Goal: Transaction & Acquisition: Obtain resource

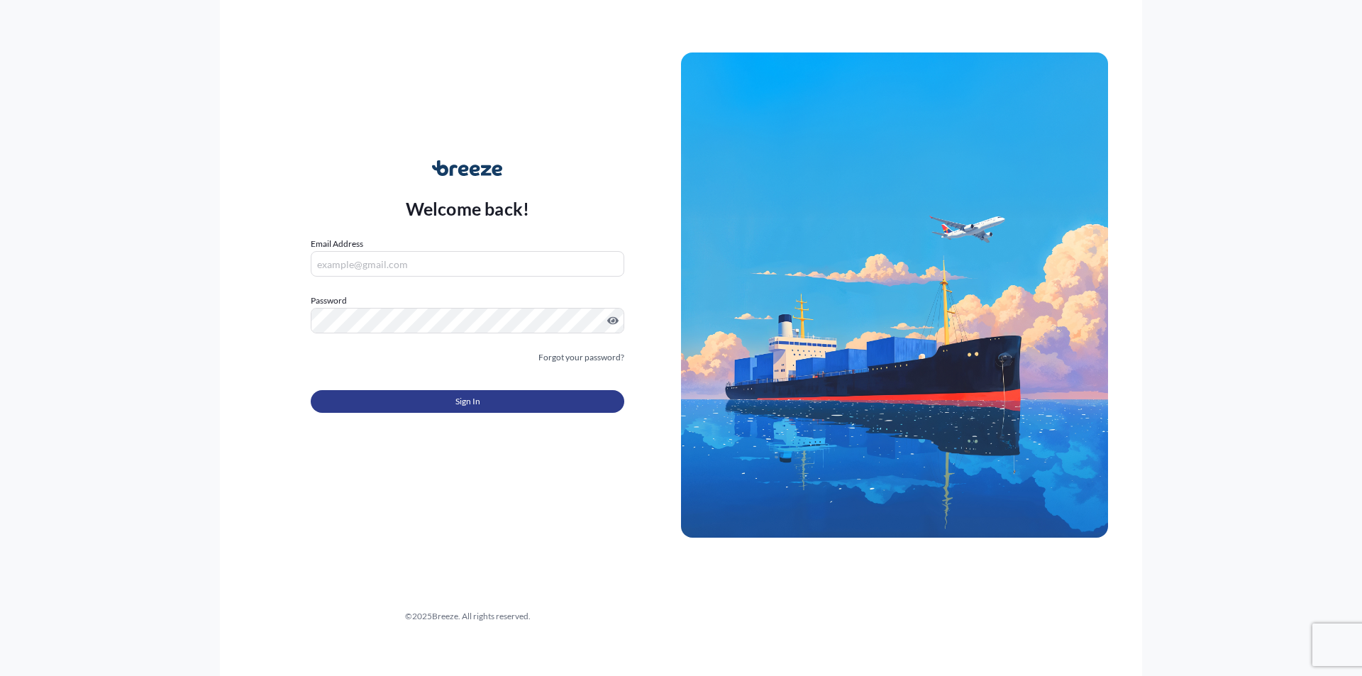
type input "[PERSON_NAME][EMAIL_ADDRESS][PERSON_NAME][DOMAIN_NAME]"
click at [455, 397] on button "Sign In" at bounding box center [468, 401] width 314 height 23
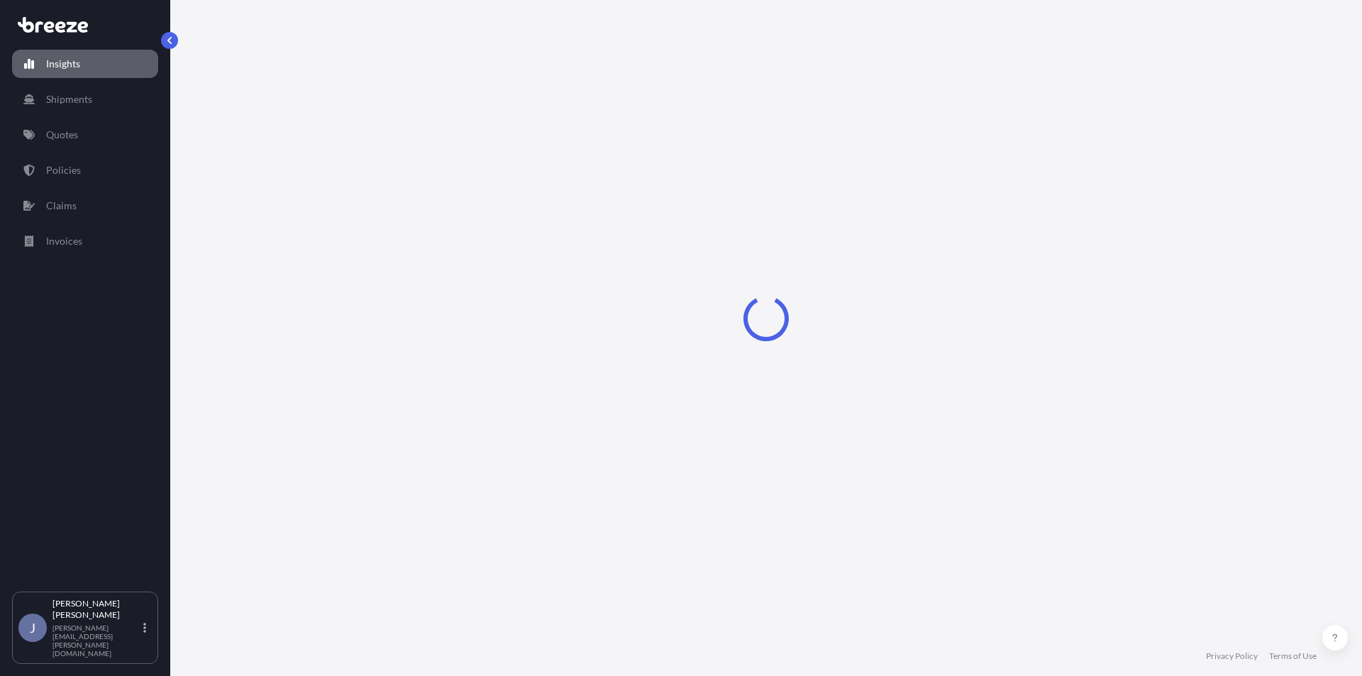
select select "2025"
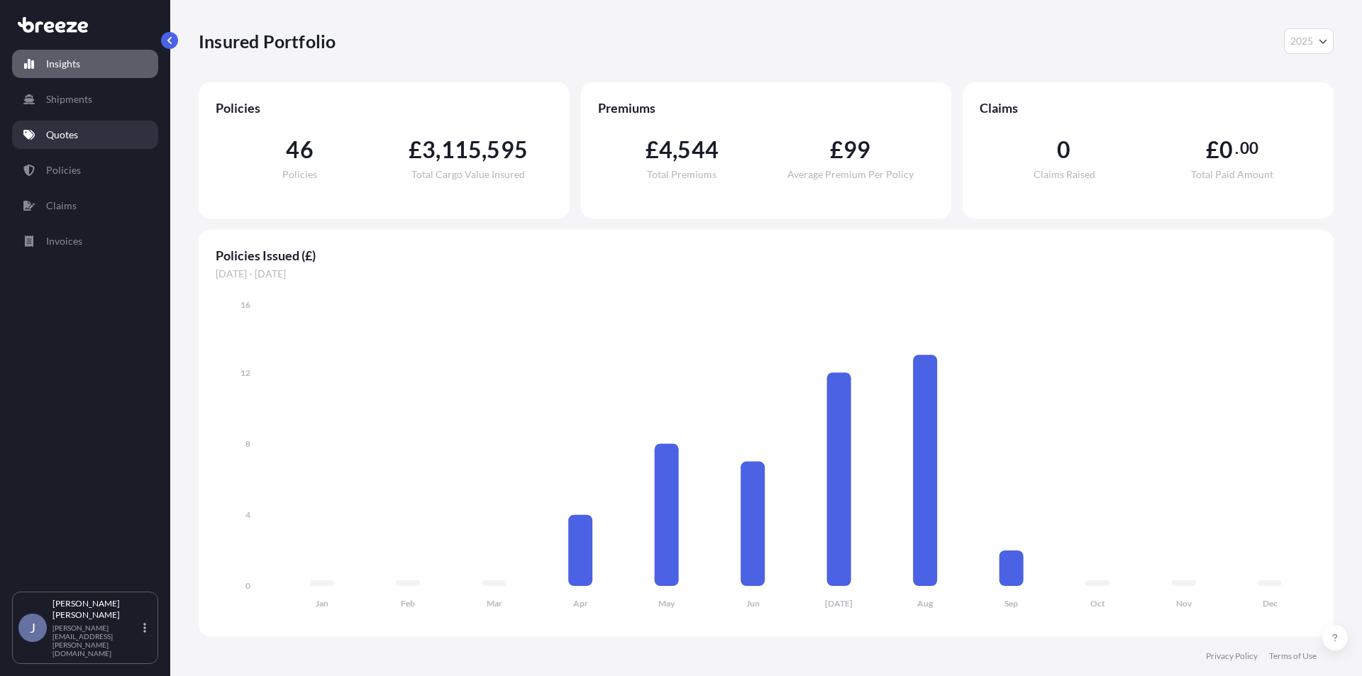
click at [70, 129] on p "Quotes" at bounding box center [62, 135] width 32 height 14
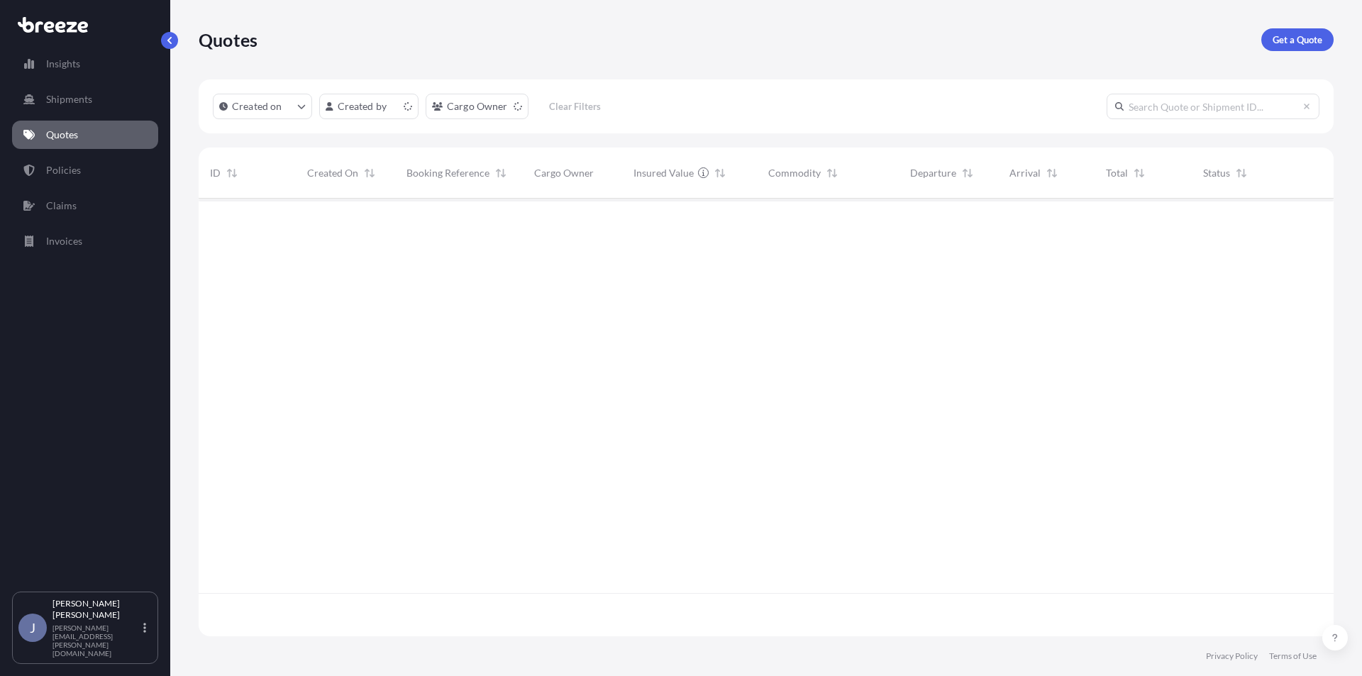
scroll to position [435, 1124]
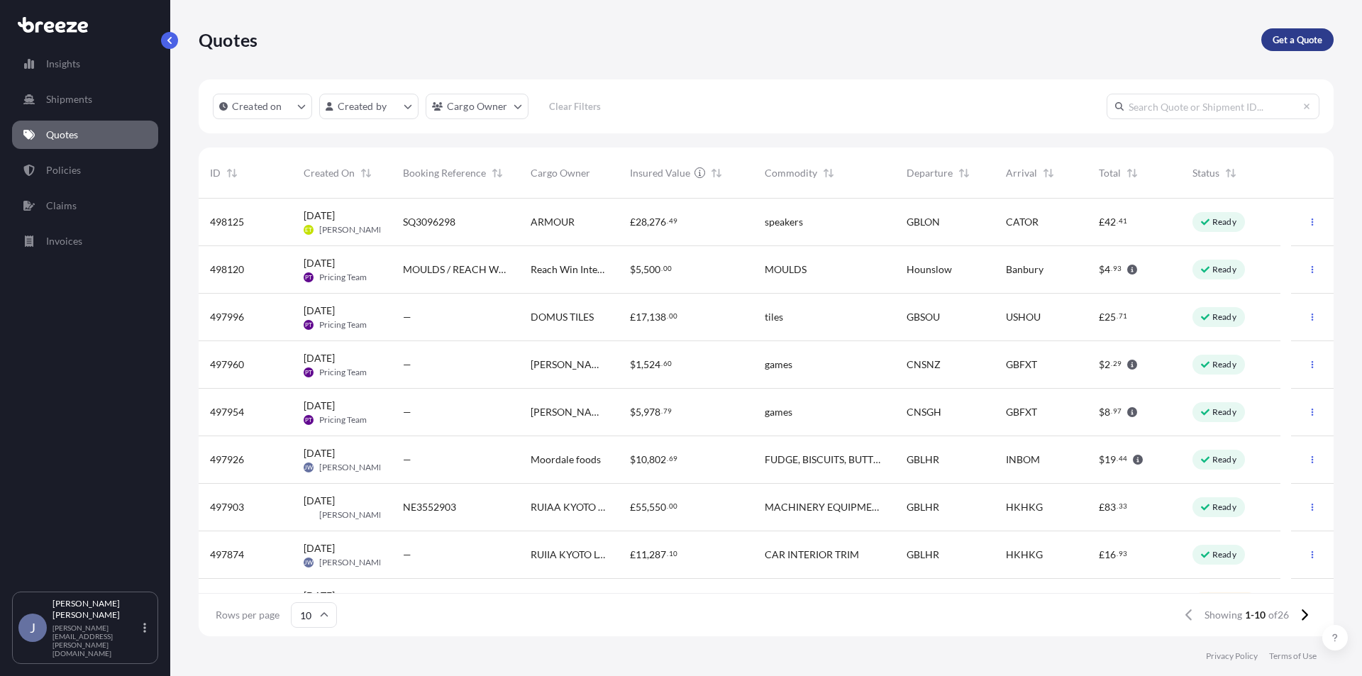
click at [1290, 32] on link "Get a Quote" at bounding box center [1297, 39] width 72 height 23
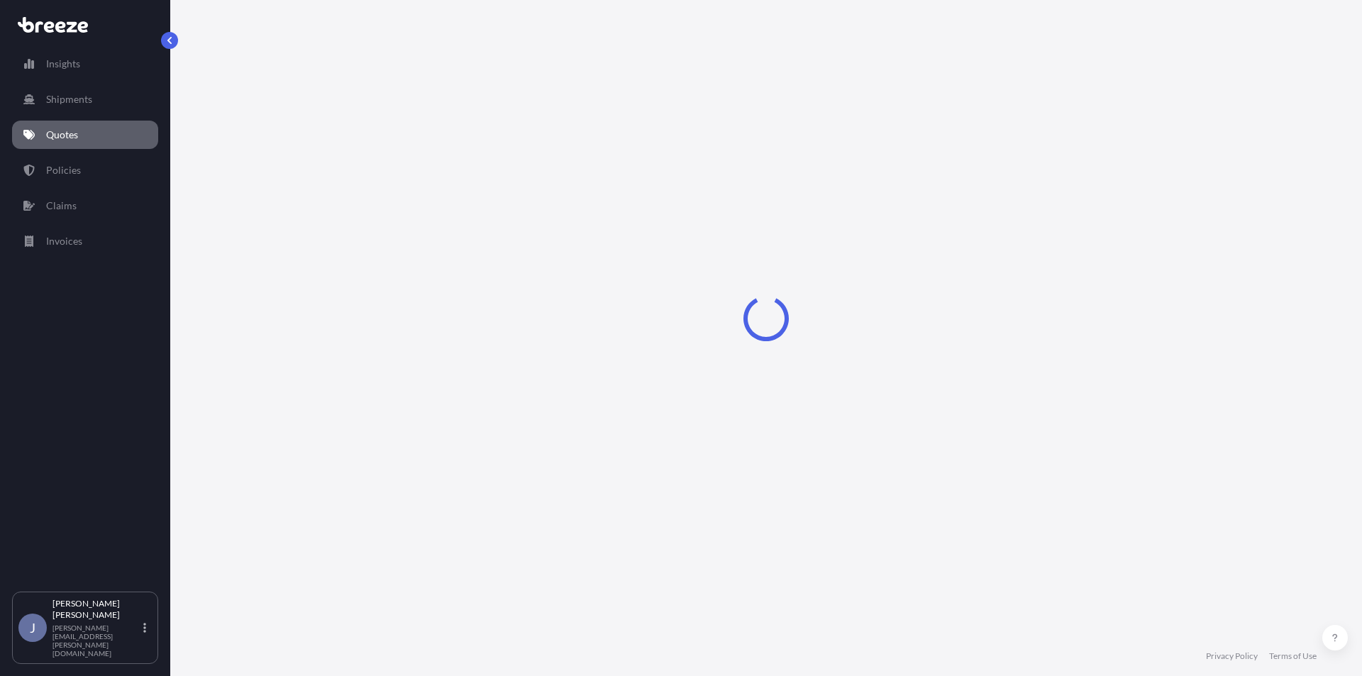
select select "Sea"
select select "1"
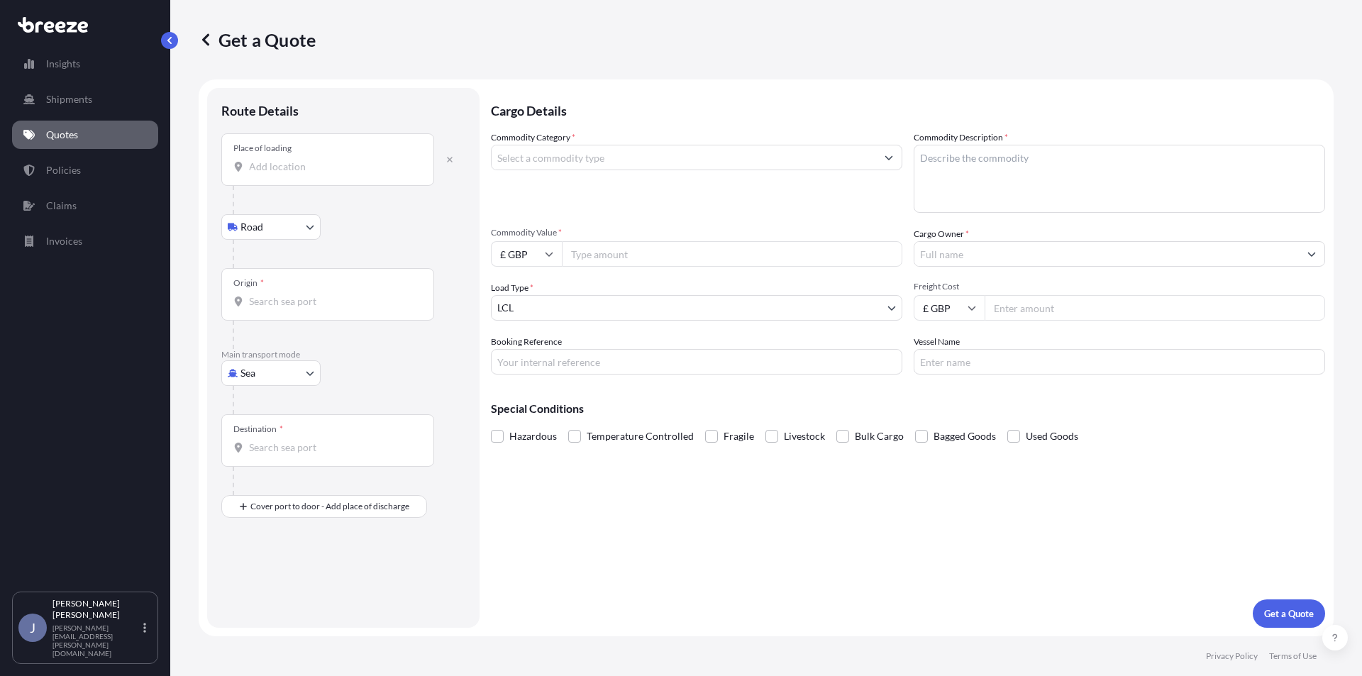
click at [281, 171] on input "Place of loading" at bounding box center [332, 167] width 167 height 14
type input "Chertsey KT16, [GEOGRAPHIC_DATA]"
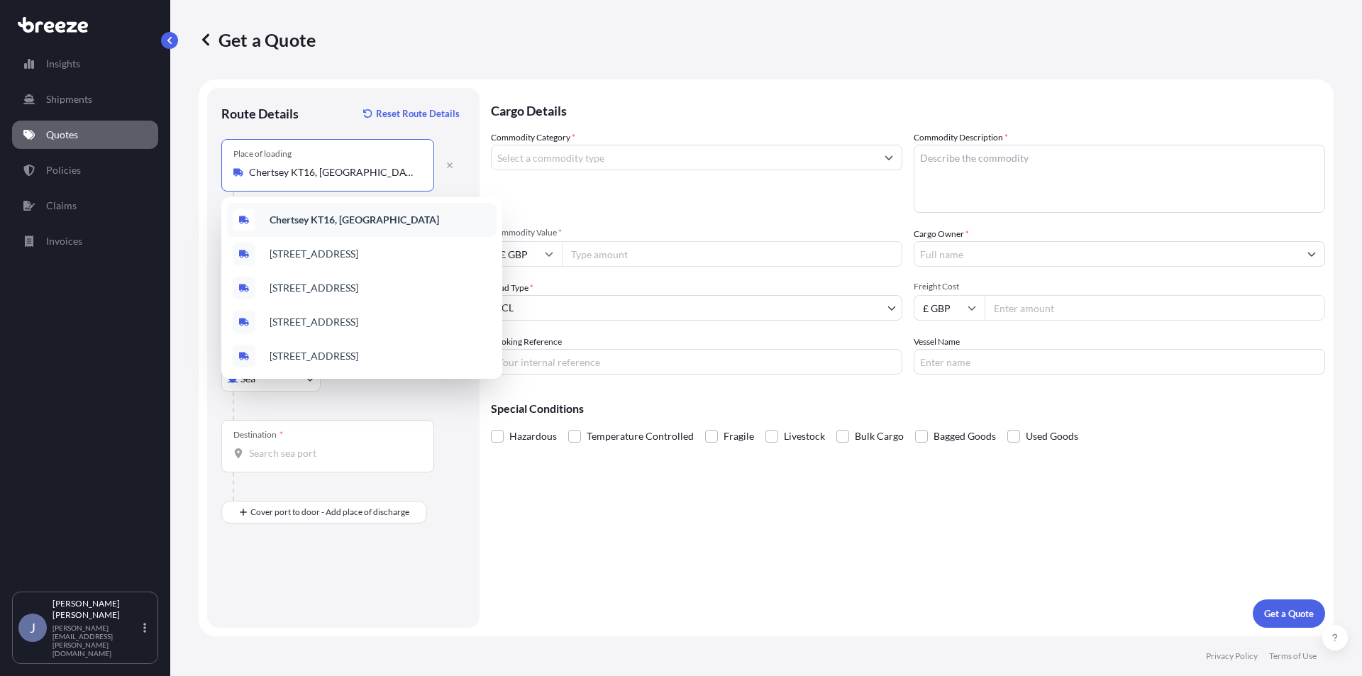
click at [339, 214] on b "Chertsey KT16, [GEOGRAPHIC_DATA]" at bounding box center [355, 220] width 170 height 12
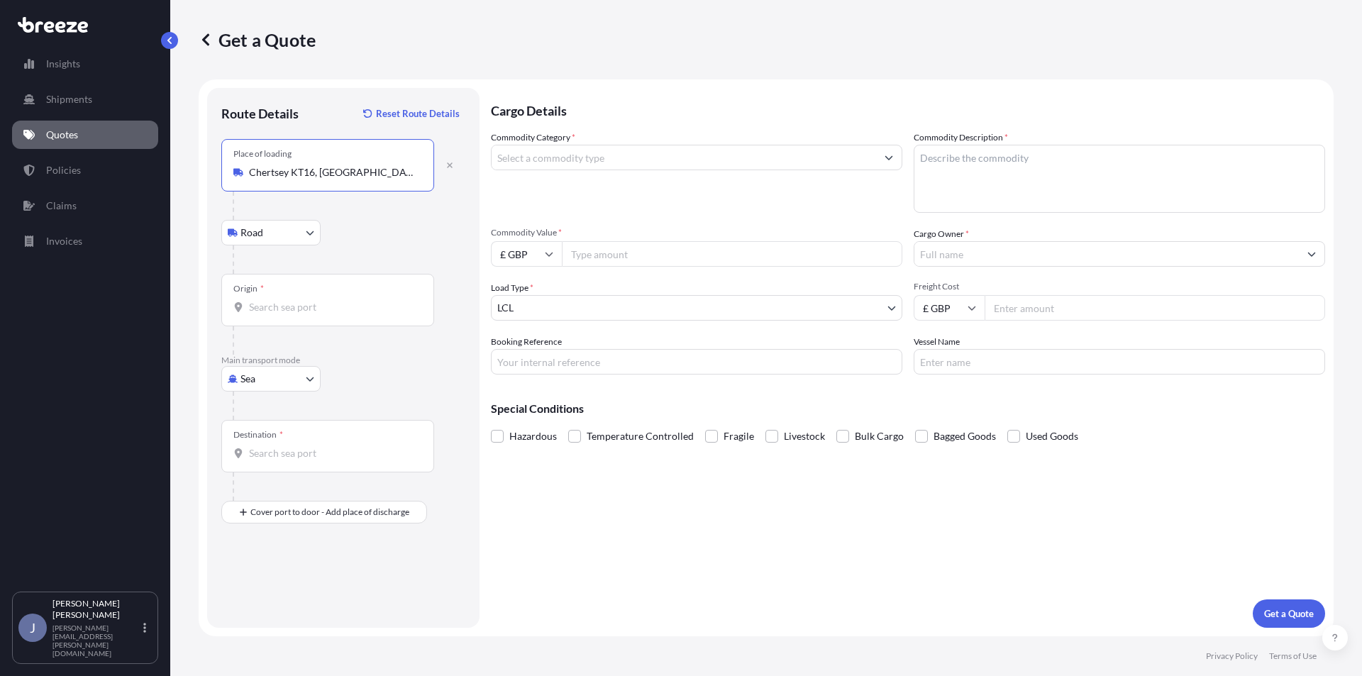
click at [279, 311] on input "Origin *" at bounding box center [332, 307] width 167 height 14
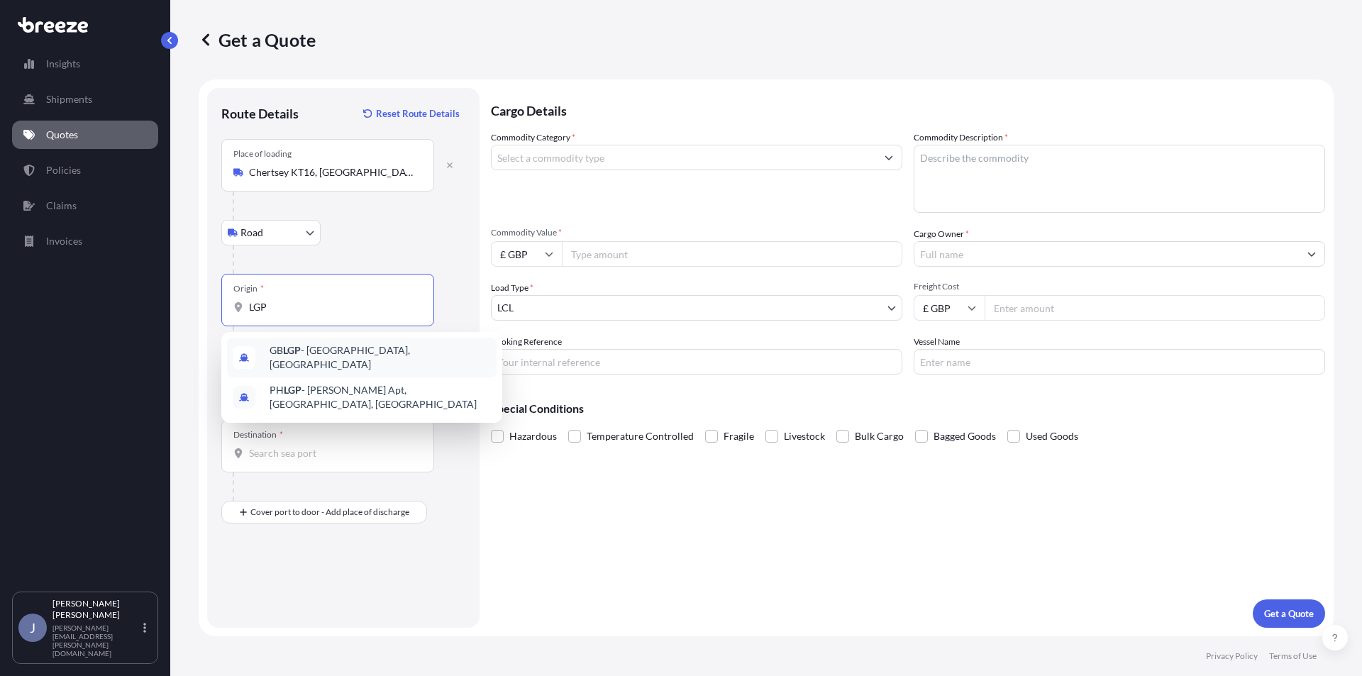
click at [384, 353] on span "GB LGP - [GEOGRAPHIC_DATA], [GEOGRAPHIC_DATA]" at bounding box center [380, 357] width 221 height 28
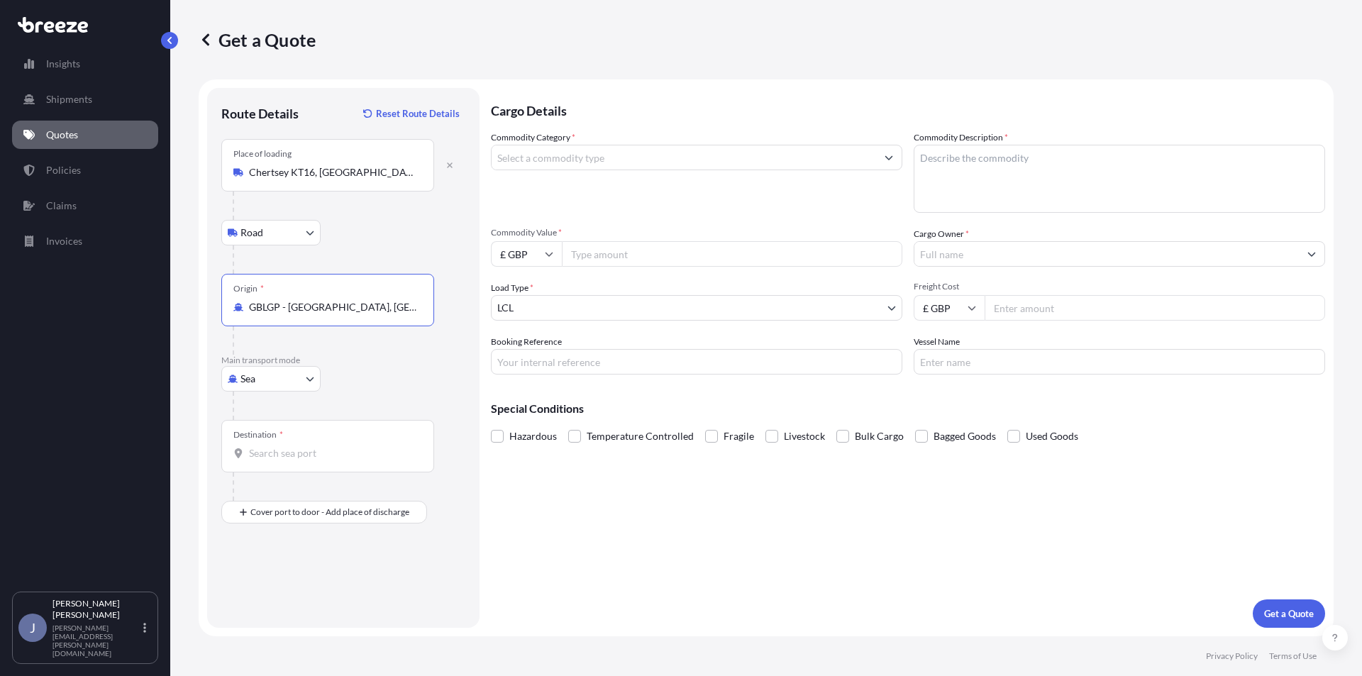
type input "GBLGP - [GEOGRAPHIC_DATA], [GEOGRAPHIC_DATA]"
click at [273, 451] on input "Destination *" at bounding box center [332, 453] width 167 height 14
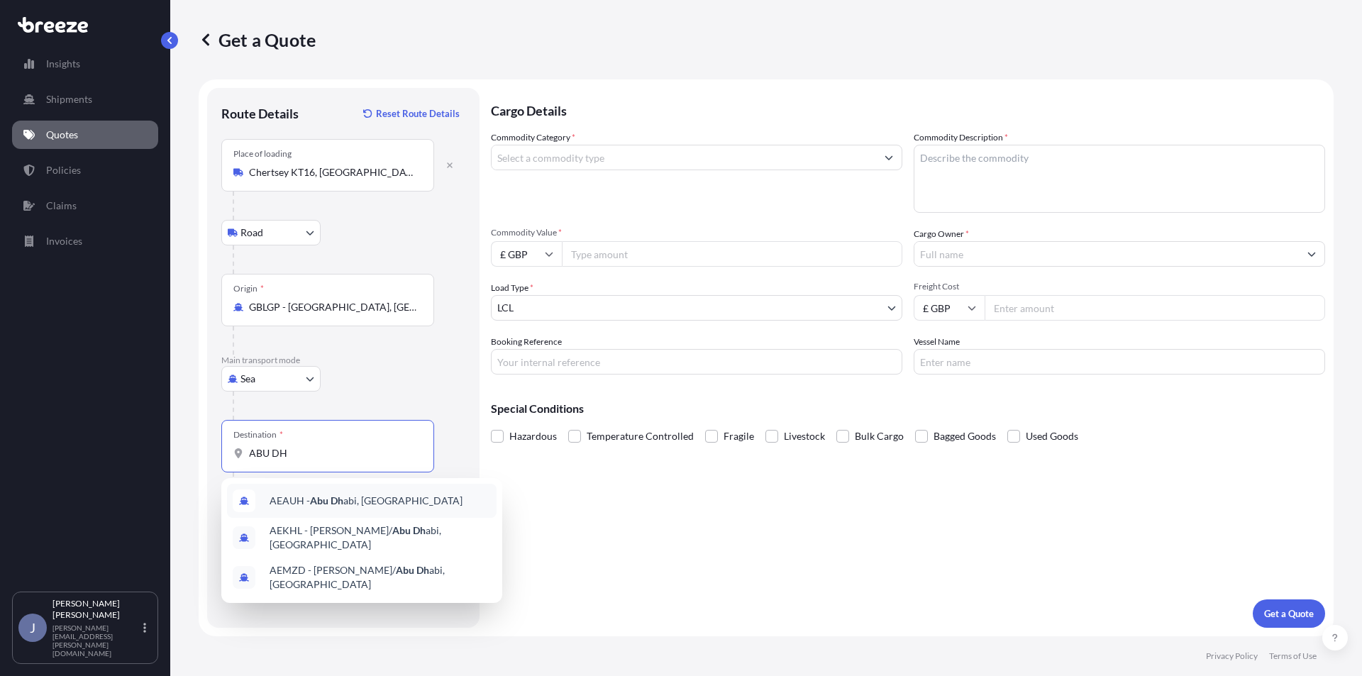
click at [363, 506] on span "[PERSON_NAME], [GEOGRAPHIC_DATA]" at bounding box center [366, 501] width 193 height 14
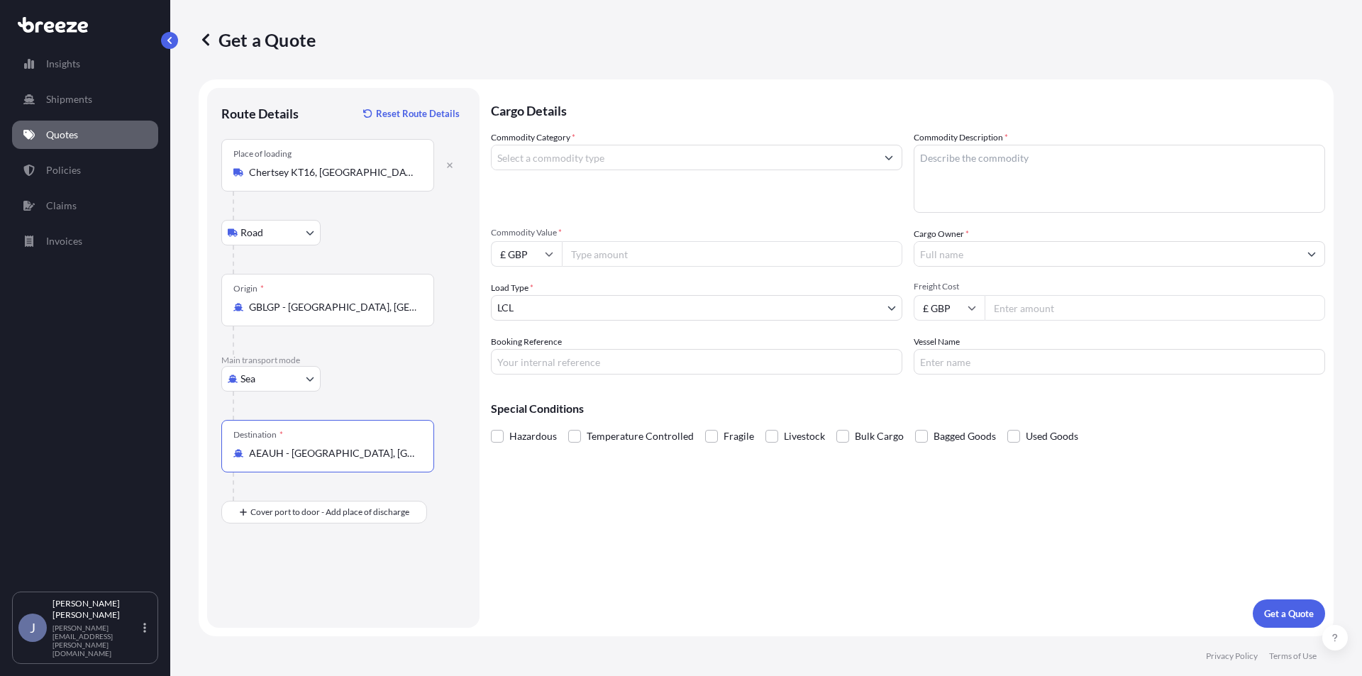
type input "AEAUH - [GEOGRAPHIC_DATA], [GEOGRAPHIC_DATA]"
click at [575, 162] on input "Commodity Category *" at bounding box center [684, 158] width 384 height 26
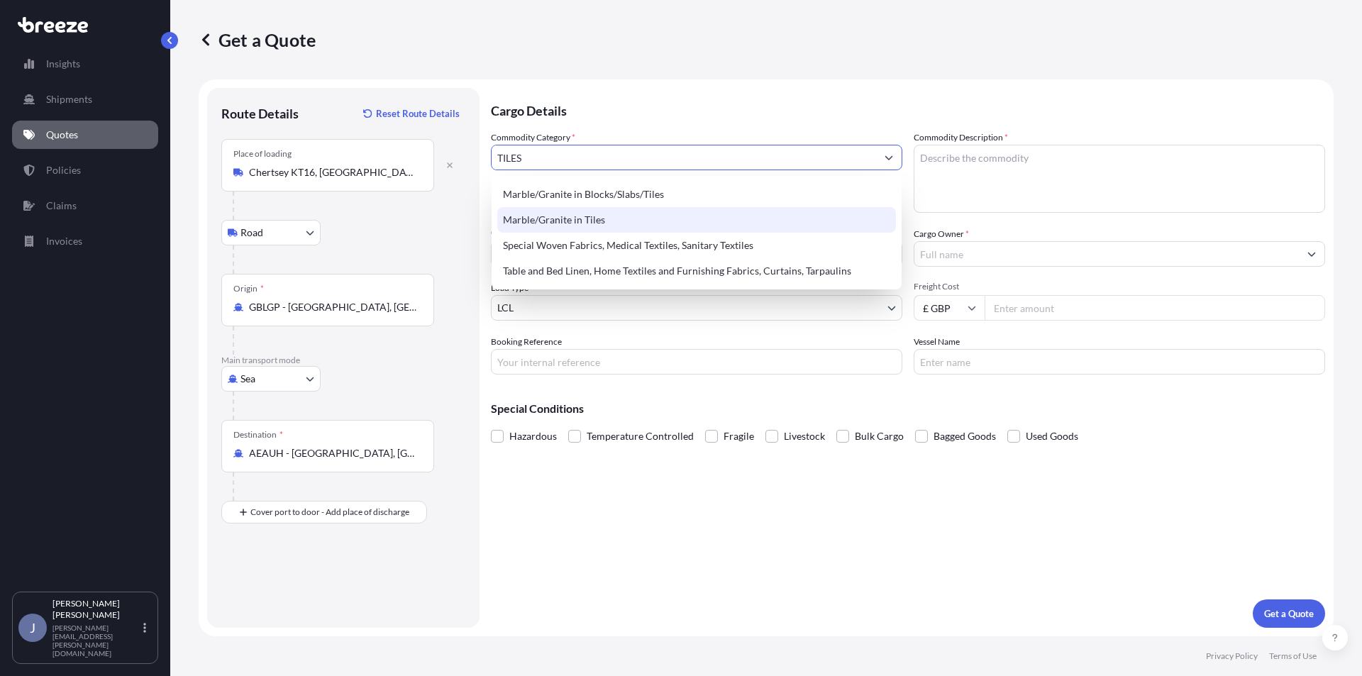
click at [594, 224] on div "Marble/Granite in Tiles" at bounding box center [696, 220] width 399 height 26
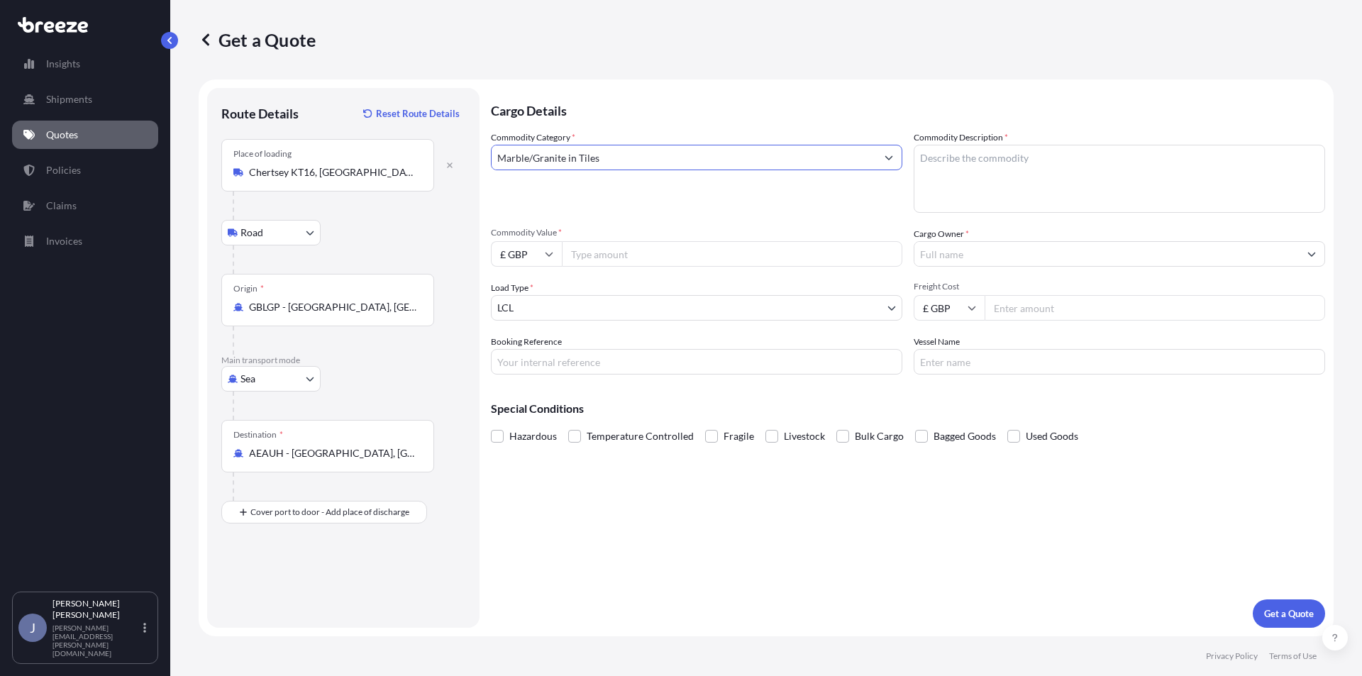
type input "Marble/Granite in Tiles"
click at [1065, 187] on textarea "Commodity Description *" at bounding box center [1119, 179] width 411 height 68
type textarea "TILES"
click at [630, 265] on input "Commodity Value *" at bounding box center [732, 254] width 340 height 26
type input "10000"
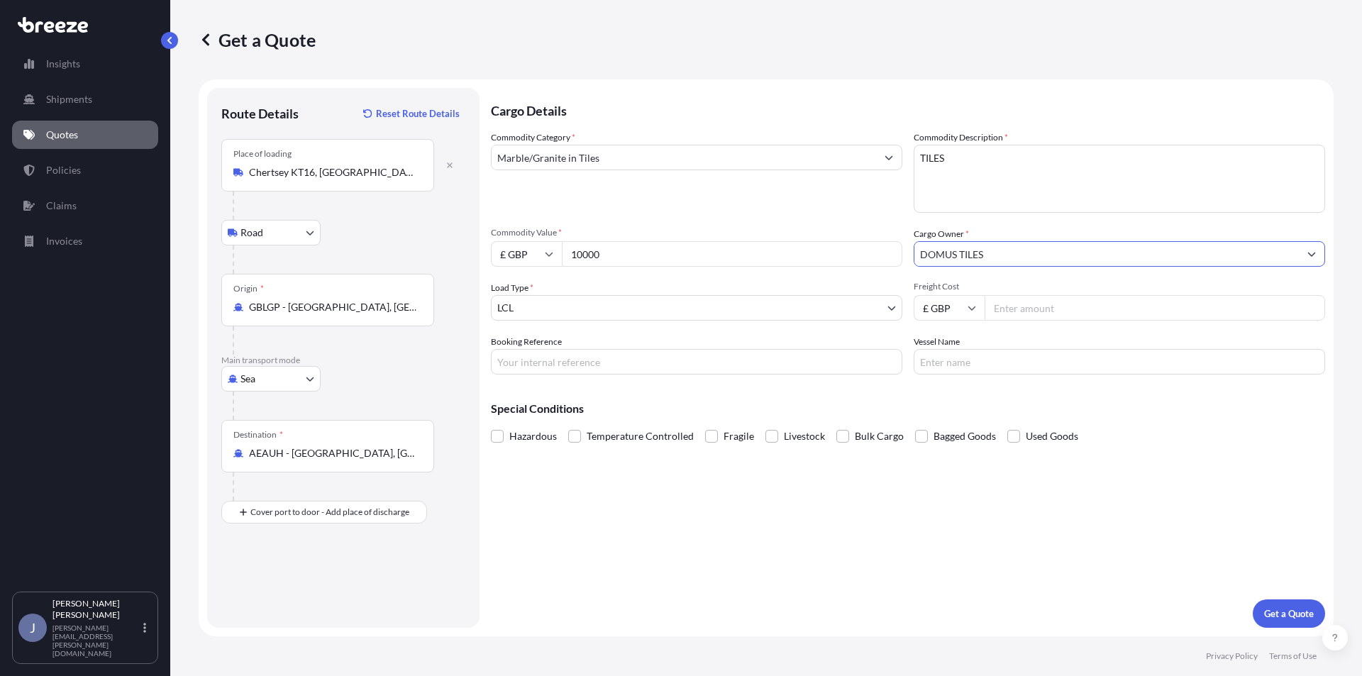
type input "DOMUS TILES"
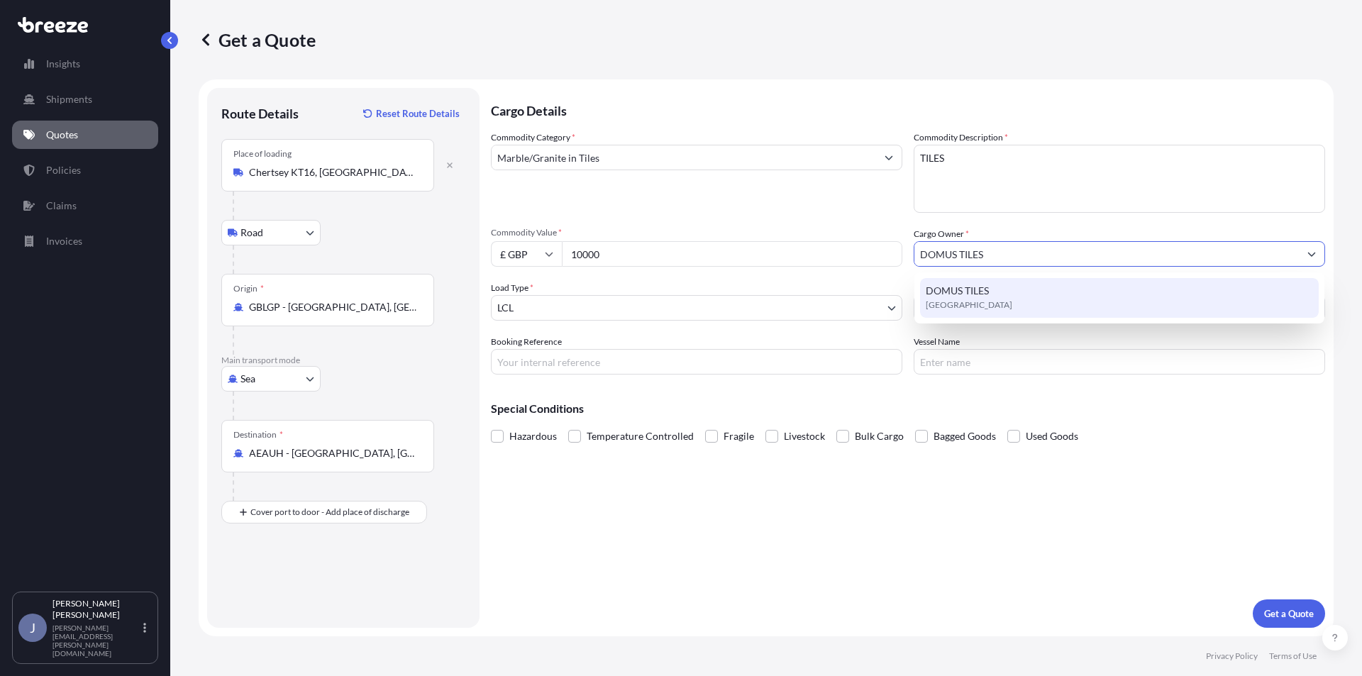
click at [1097, 617] on div "Cargo Details Commodity Category * Marble/Granite in Tiles Commodity Descriptio…" at bounding box center [908, 358] width 834 height 540
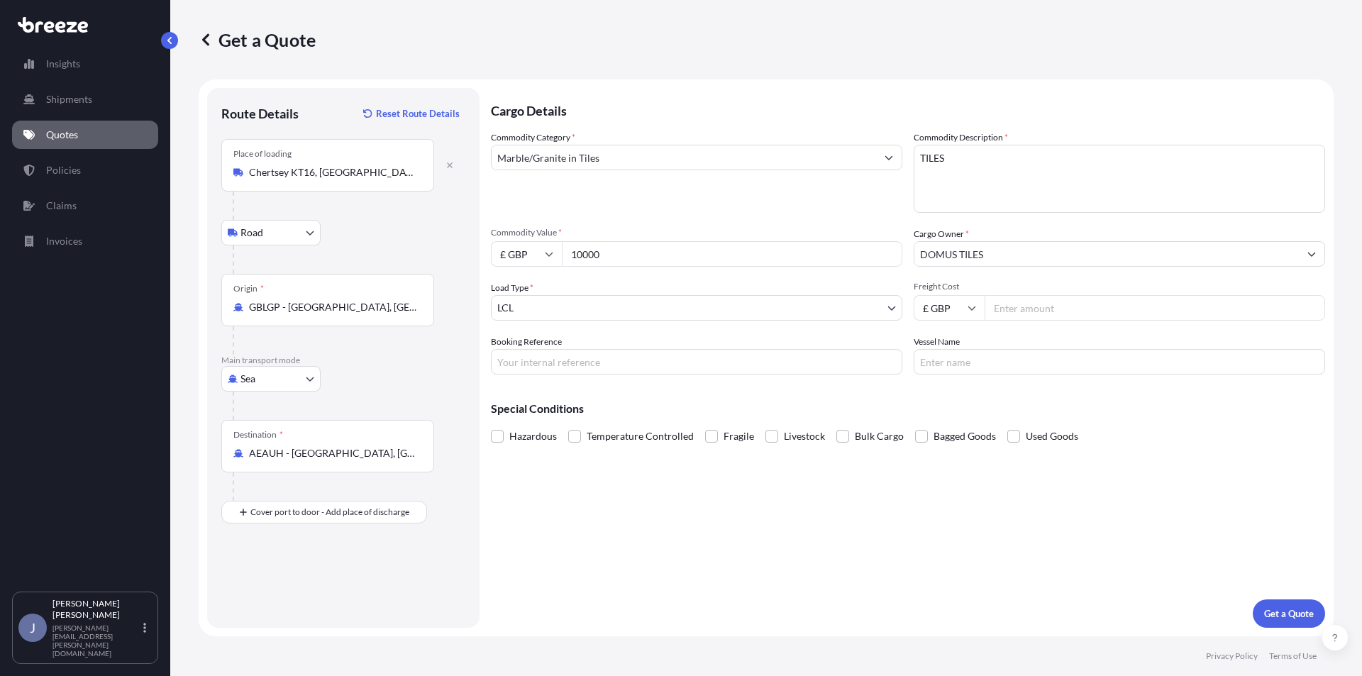
click at [1024, 307] on input "Freight Cost" at bounding box center [1155, 308] width 340 height 26
type input "500"
click at [965, 356] on input "Vessel Name" at bounding box center [1119, 362] width 411 height 26
paste input "BALTIMORE EXPRESS 537E"
type input "BALTIMORE EXPRESS 537E"
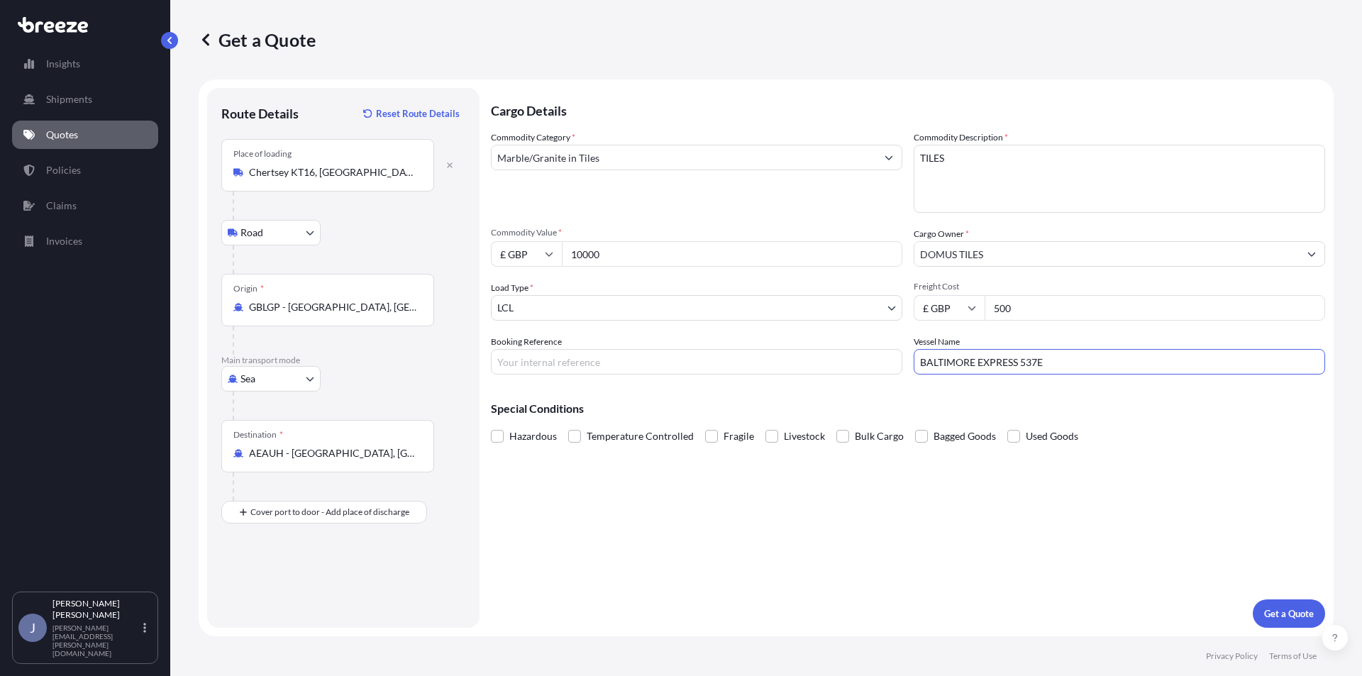
click at [614, 369] on input "Booking Reference" at bounding box center [696, 362] width 411 height 26
click at [698, 529] on div "Cargo Details Commodity Category * Marble/Granite in Tiles Commodity Descriptio…" at bounding box center [908, 358] width 834 height 540
click at [1287, 604] on button "Get a Quote" at bounding box center [1289, 613] width 72 height 28
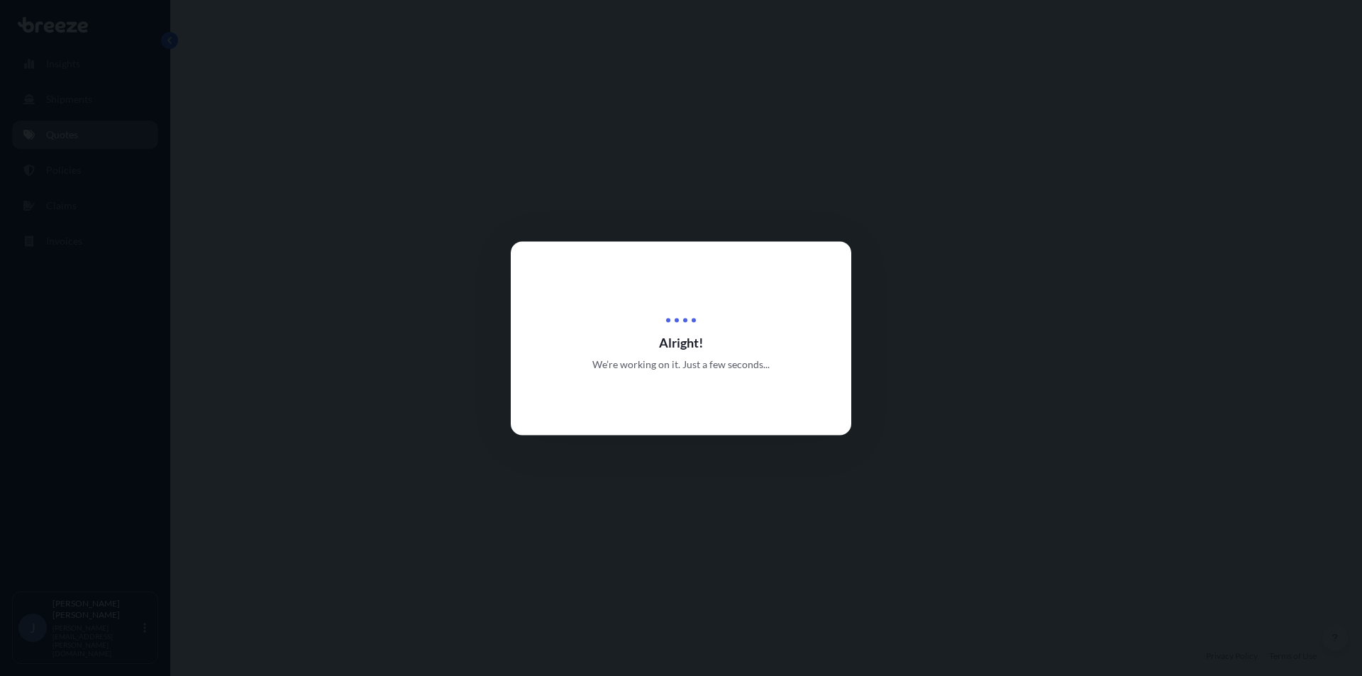
select select "Road"
select select "Sea"
select select "1"
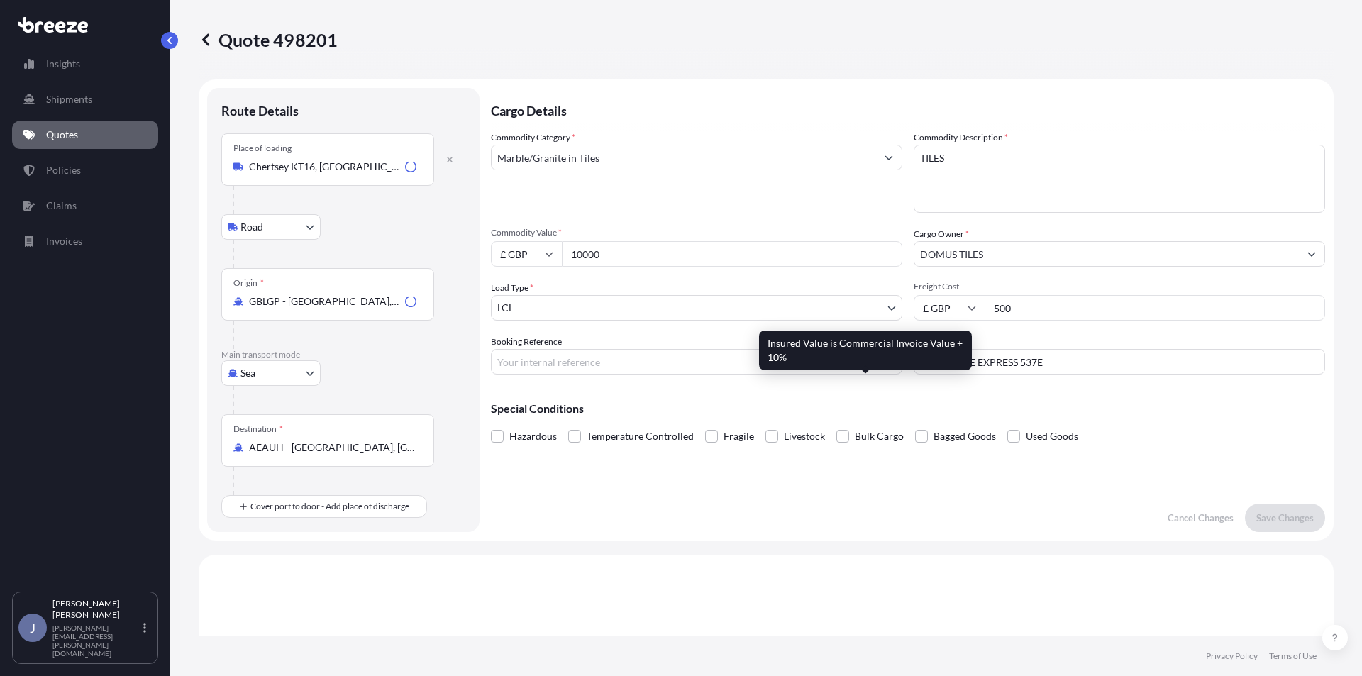
scroll to position [484, 0]
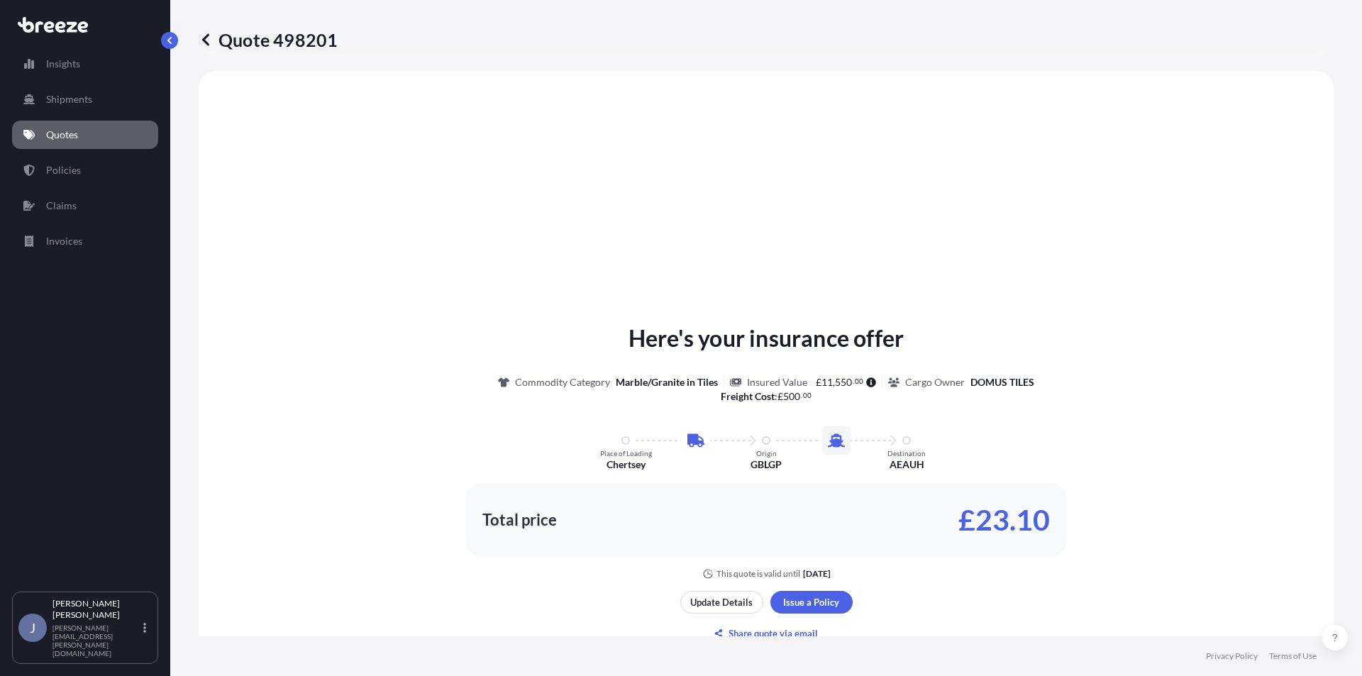
click at [777, 636] on footer "Privacy Policy Terms of Use" at bounding box center [766, 656] width 1192 height 40
click at [773, 630] on p "Share quote via email" at bounding box center [772, 633] width 89 height 14
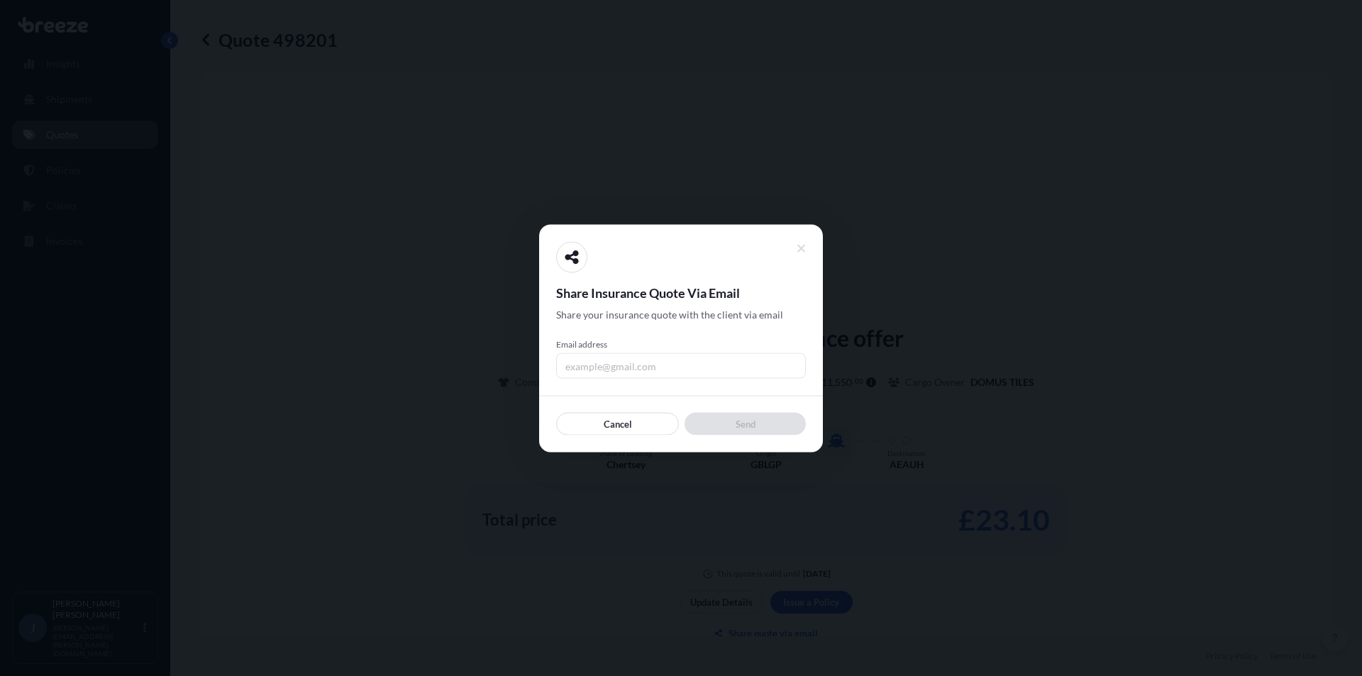
click at [600, 350] on div "Email address" at bounding box center [681, 358] width 250 height 40
click at [604, 363] on input "Email address" at bounding box center [681, 366] width 250 height 26
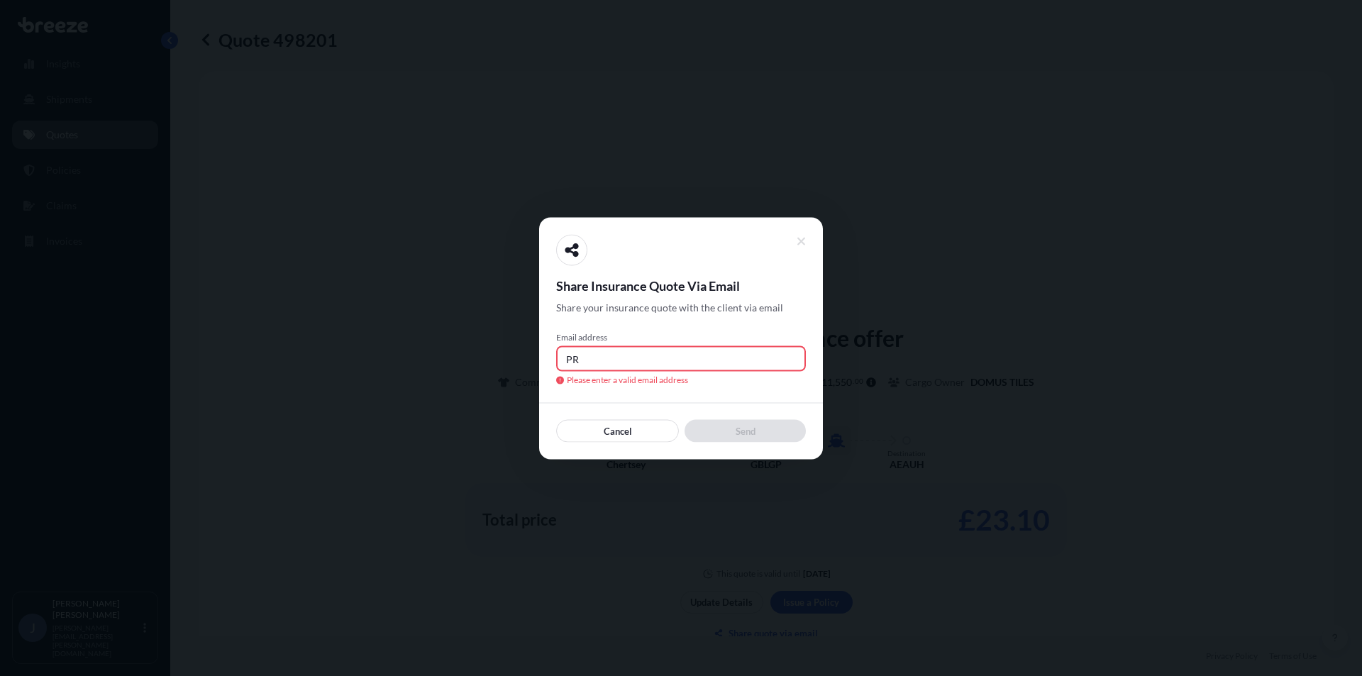
type input "P"
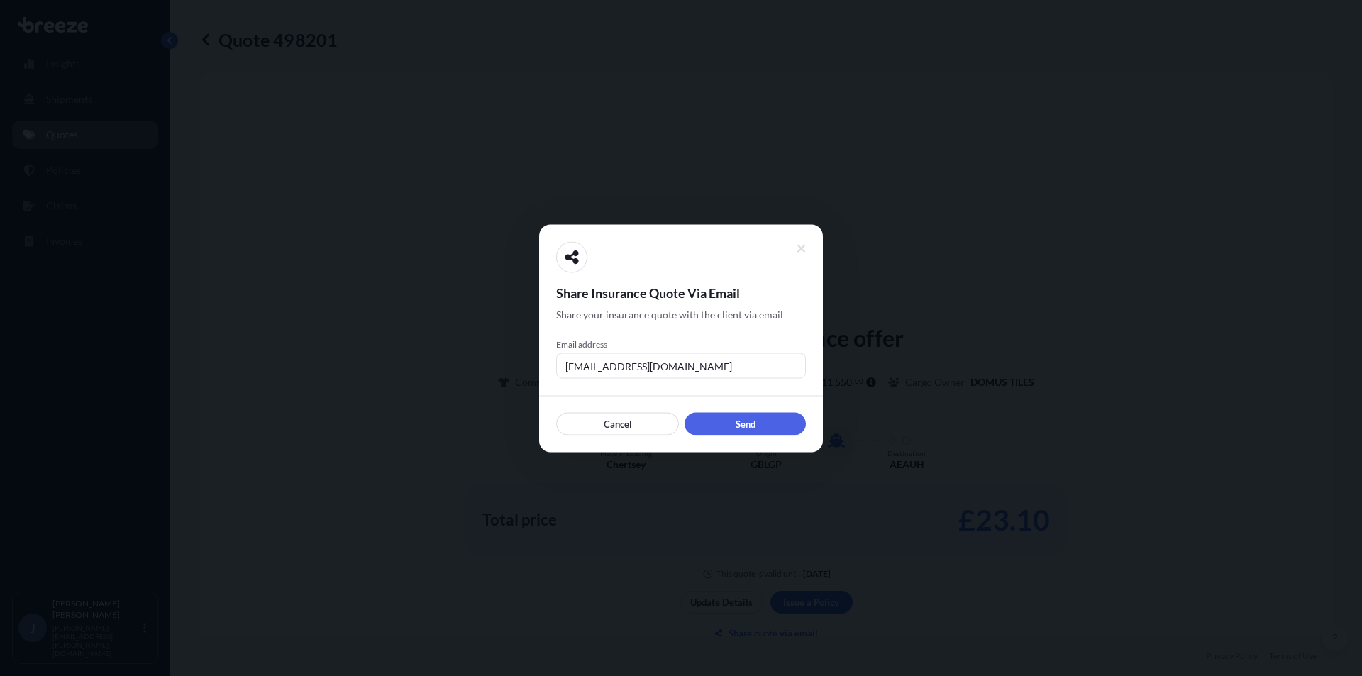
type input "[EMAIL_ADDRESS][DOMAIN_NAME]"
click at [797, 409] on div "Cancel Send" at bounding box center [681, 415] width 250 height 40
